Goal: Register for event/course

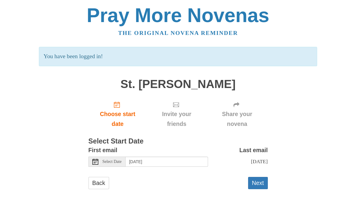
scroll to position [7, 0]
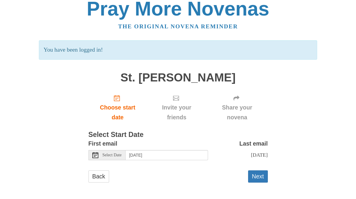
click at [108, 152] on div "Select Date" at bounding box center [106, 155] width 37 height 10
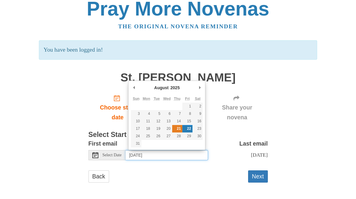
type input "[DATE]"
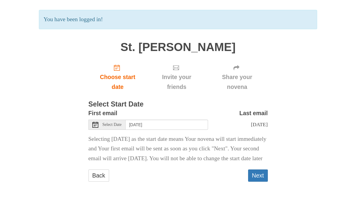
scroll to position [46, 0]
click at [255, 173] on button "Next" at bounding box center [258, 176] width 20 height 12
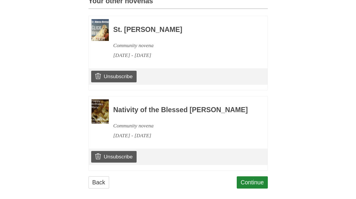
scroll to position [292, 0]
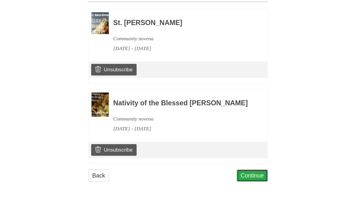
click at [250, 175] on link "Continue" at bounding box center [252, 176] width 31 height 12
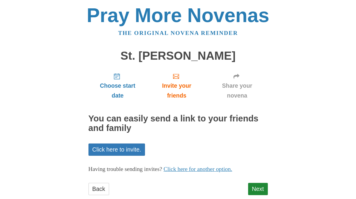
scroll to position [13, 0]
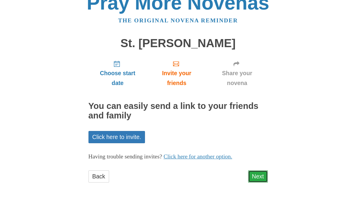
click at [261, 177] on link "Next" at bounding box center [258, 177] width 20 height 12
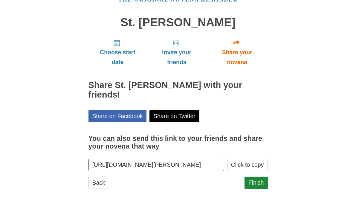
scroll to position [40, 0]
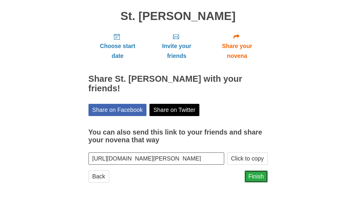
click at [254, 175] on link "Finish" at bounding box center [255, 177] width 23 height 12
